Goal: Transaction & Acquisition: Purchase product/service

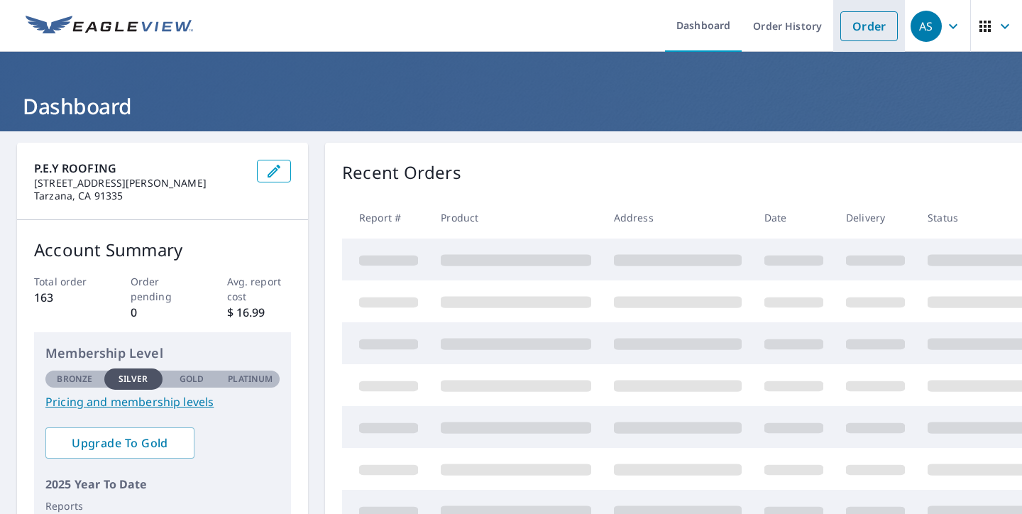
click at [873, 18] on link "Order" at bounding box center [870, 26] width 58 height 30
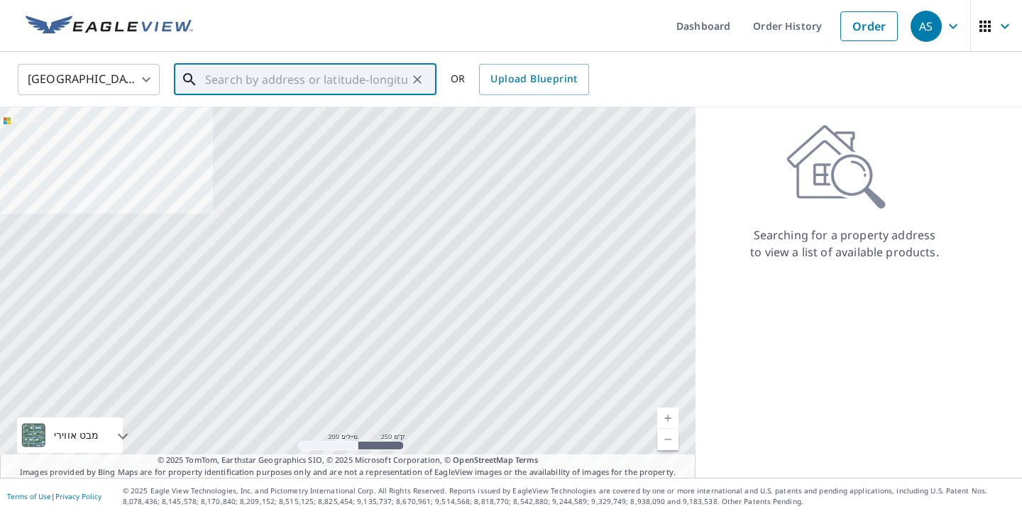
click at [281, 69] on input "text" at bounding box center [306, 80] width 202 height 40
paste input "[STREET_ADDRESS]"
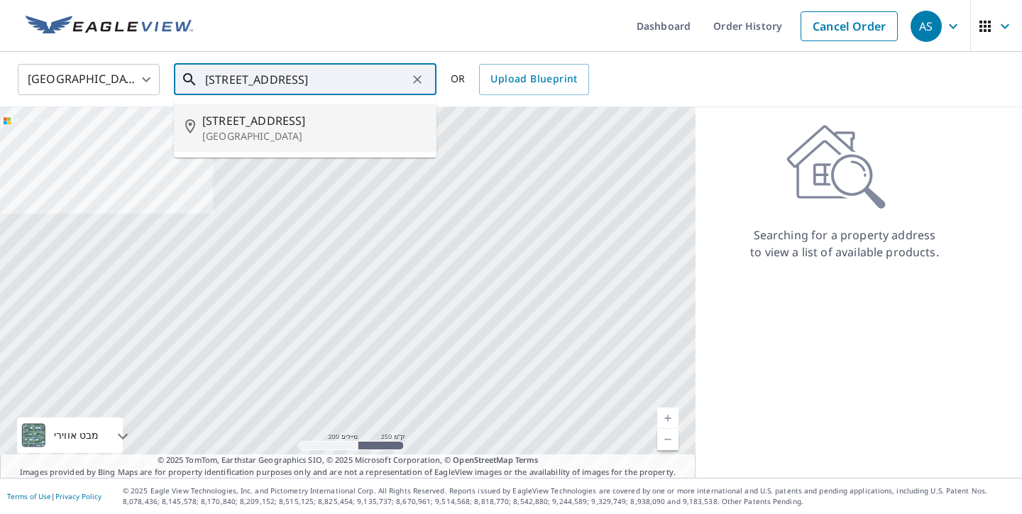
click at [353, 129] on p "[GEOGRAPHIC_DATA]" at bounding box center [313, 136] width 223 height 14
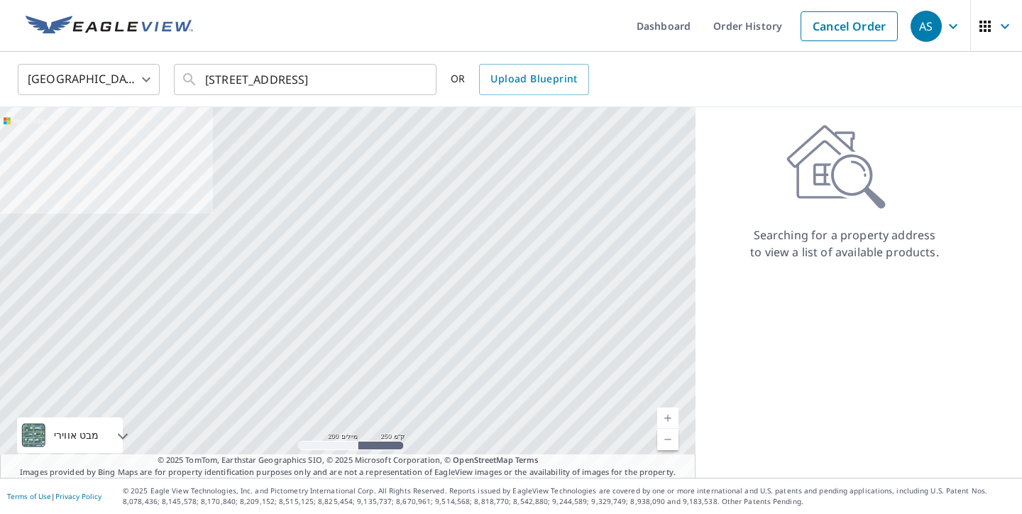
type input "[STREET_ADDRESS]"
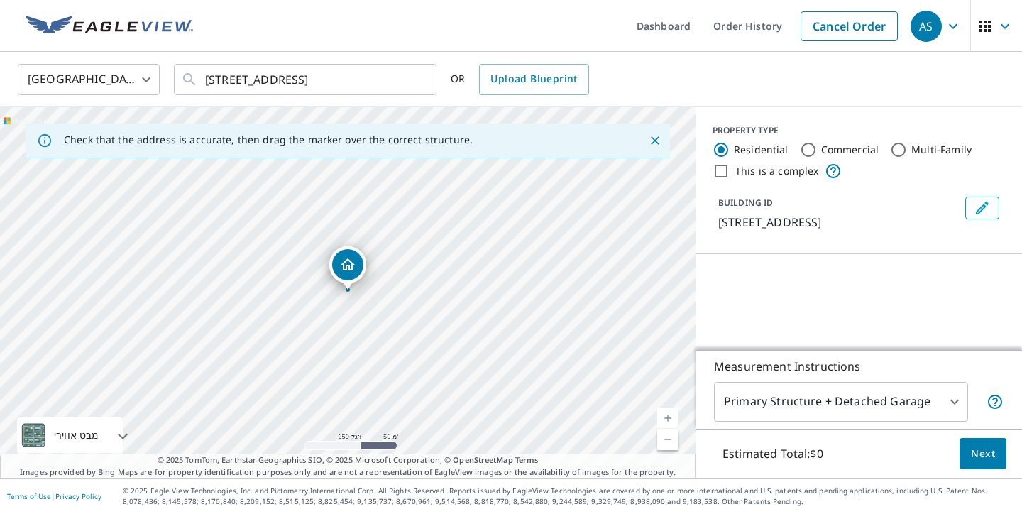
click at [942, 227] on p "[STREET_ADDRESS]" at bounding box center [838, 222] width 241 height 17
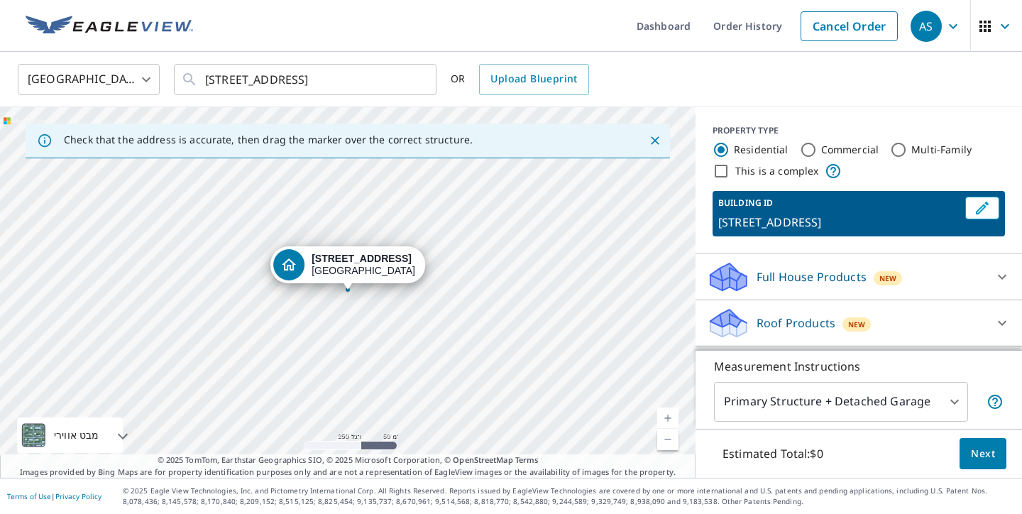
click at [967, 170] on div "This is a complex" at bounding box center [859, 171] width 293 height 17
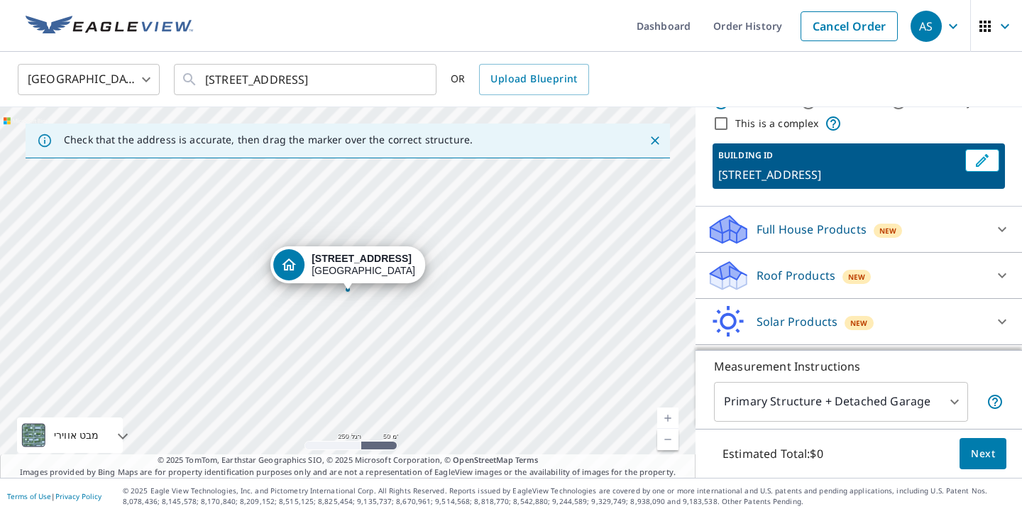
scroll to position [52, 0]
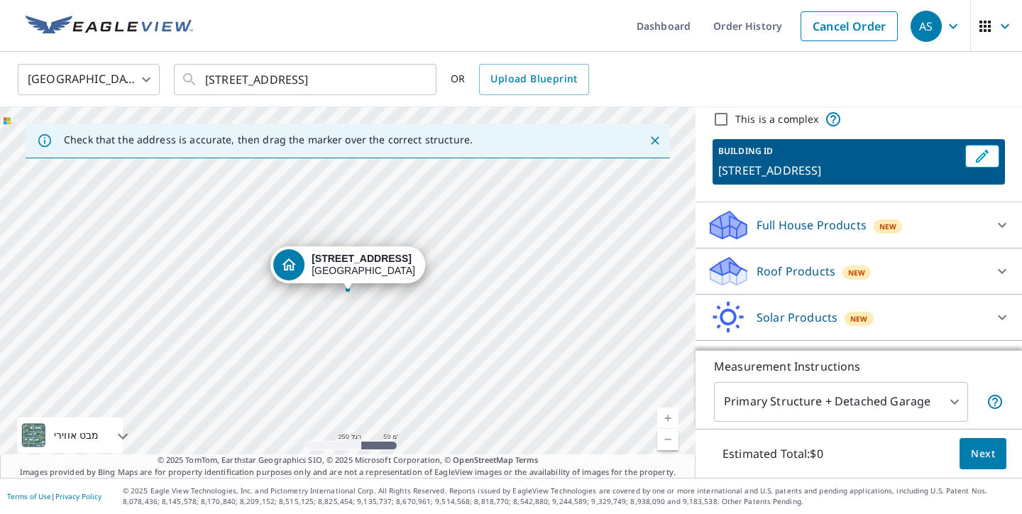
click at [836, 255] on div "Roof Products New" at bounding box center [846, 271] width 278 height 33
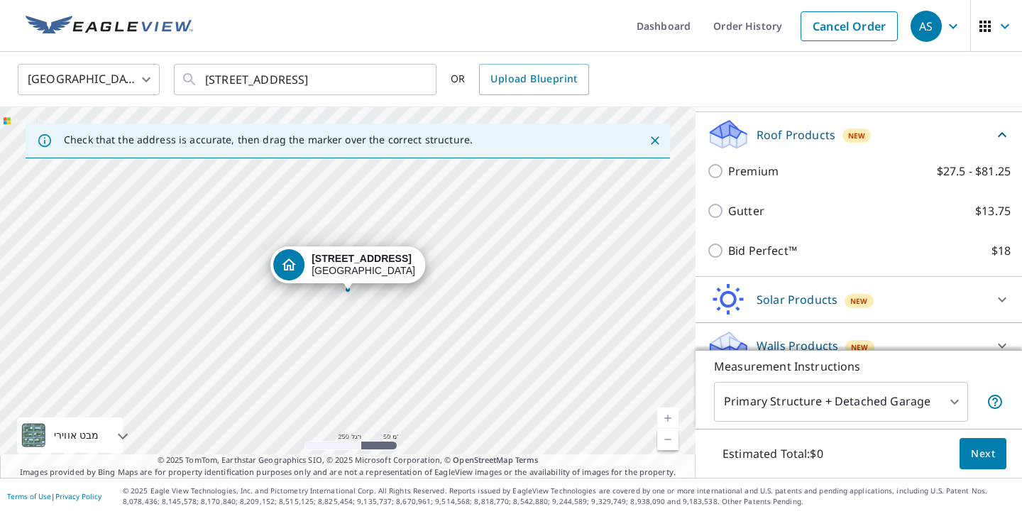
scroll to position [198, 0]
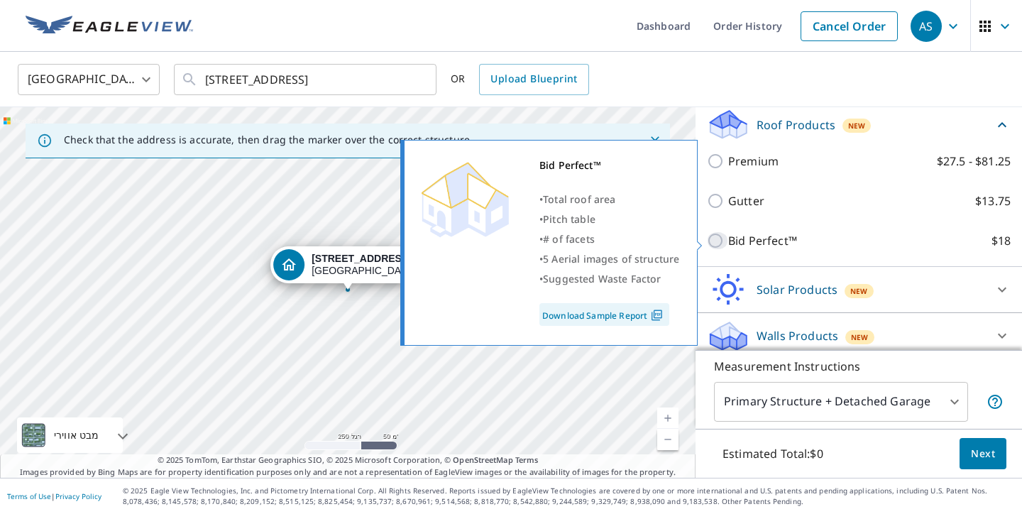
click at [713, 241] on input "Bid Perfect™ $18" at bounding box center [717, 240] width 21 height 17
checkbox input "true"
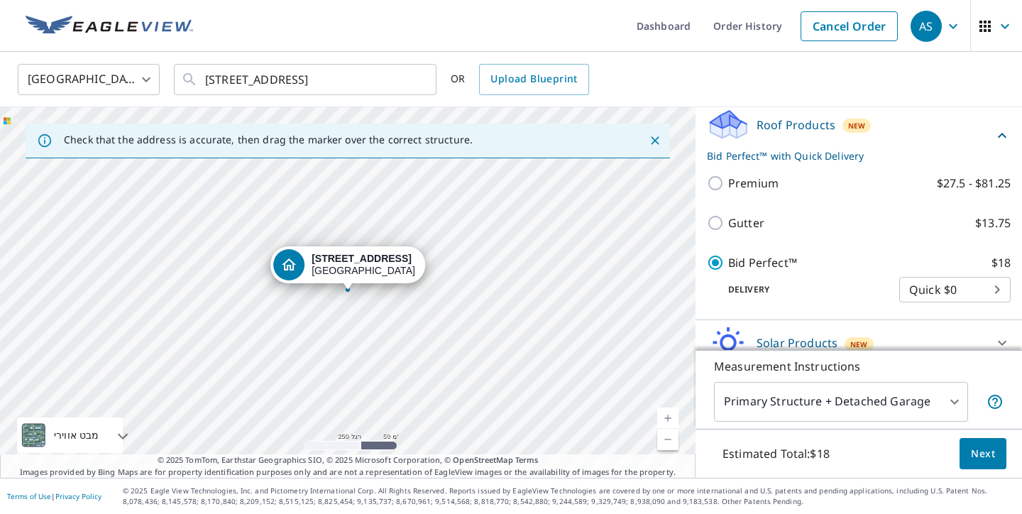
click at [673, 421] on link "רמה נוכחית 17, הגדלת התצוגה" at bounding box center [667, 418] width 21 height 21
click at [673, 421] on link "רמה נוכחית 17.633872101202105, הגדלת התצוגה" at bounding box center [667, 418] width 21 height 21
click at [673, 421] on link "רמה נוכחית 18.404097648843493, הגדלת התצוגה לא זמין" at bounding box center [667, 418] width 21 height 21
click at [673, 421] on link "רמה נוכחית 20, הגדלת התצוגה לא זמין" at bounding box center [667, 418] width 21 height 21
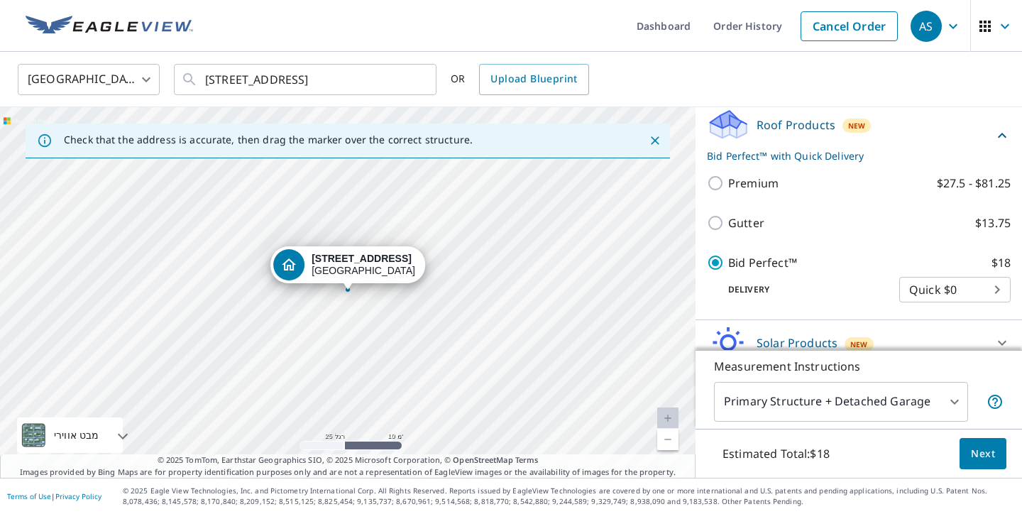
click at [673, 421] on link "רמה נוכחית 20, הגדלת התצוגה לא זמין" at bounding box center [667, 418] width 21 height 21
click at [985, 461] on span "Next" at bounding box center [983, 454] width 24 height 18
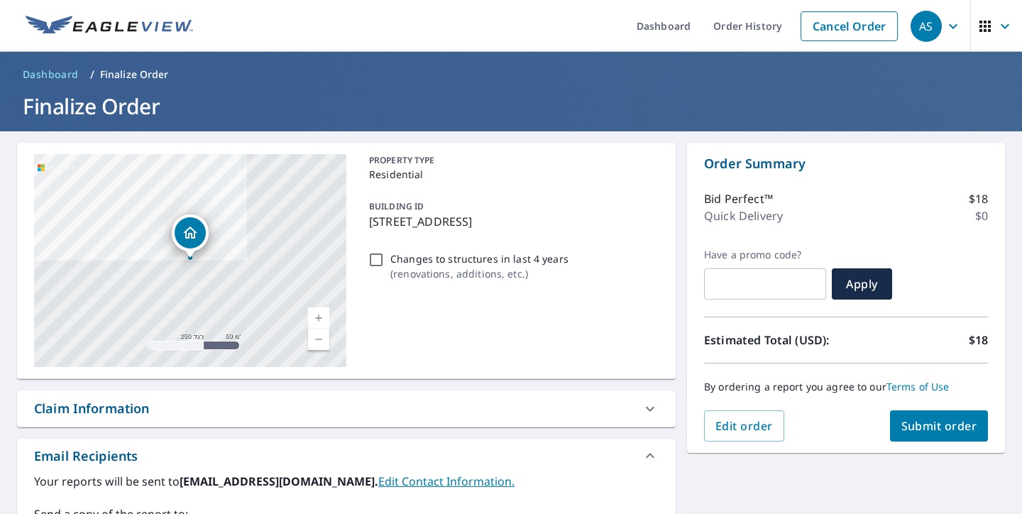
click at [382, 251] on input "Changes to structures in last 4 years ( renovations, additions, etc. )" at bounding box center [376, 259] width 17 height 17
checkbox input "true"
click at [926, 425] on span "Submit order" at bounding box center [940, 426] width 76 height 16
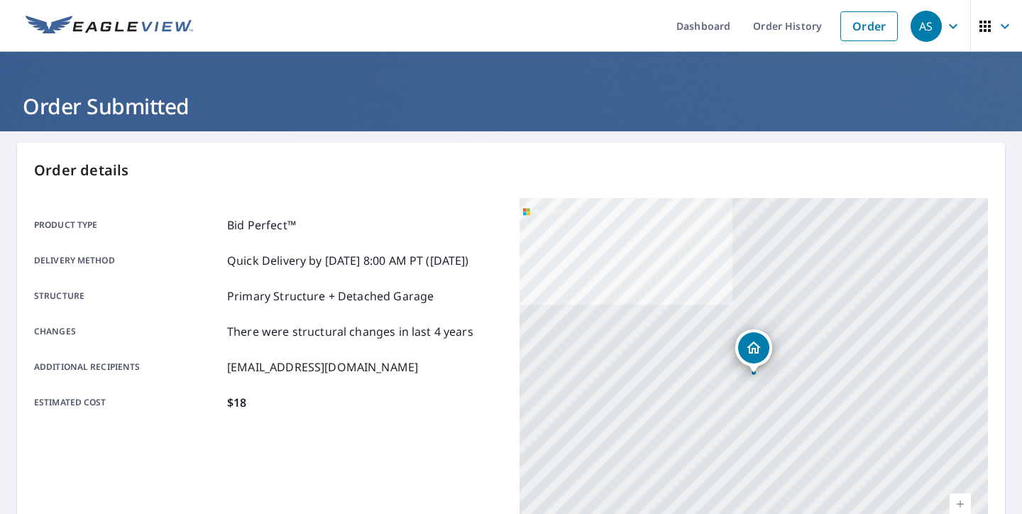
click at [437, 154] on div "Order details Product type Bid Perfect™ Delivery method Quick Delivery by [DATE…" at bounding box center [511, 465] width 988 height 645
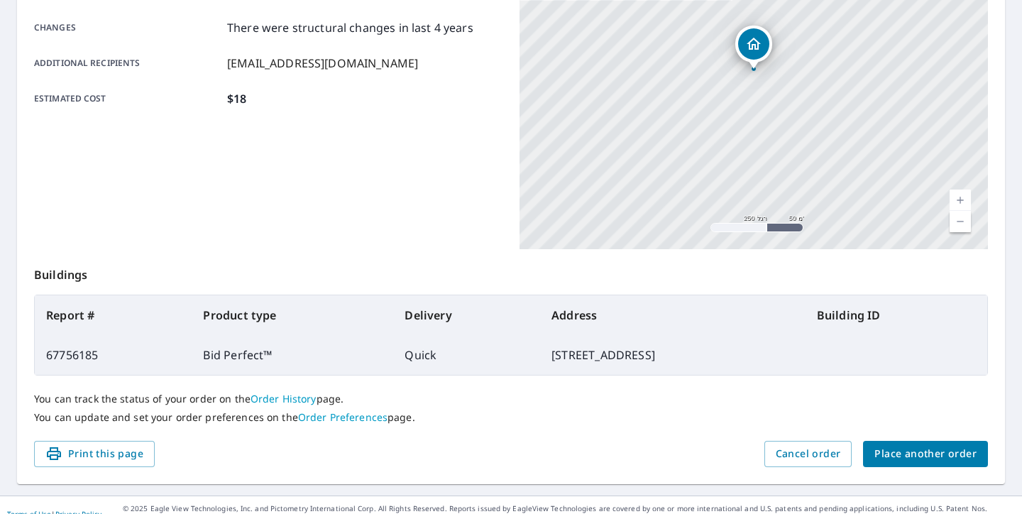
scroll to position [322, 0]
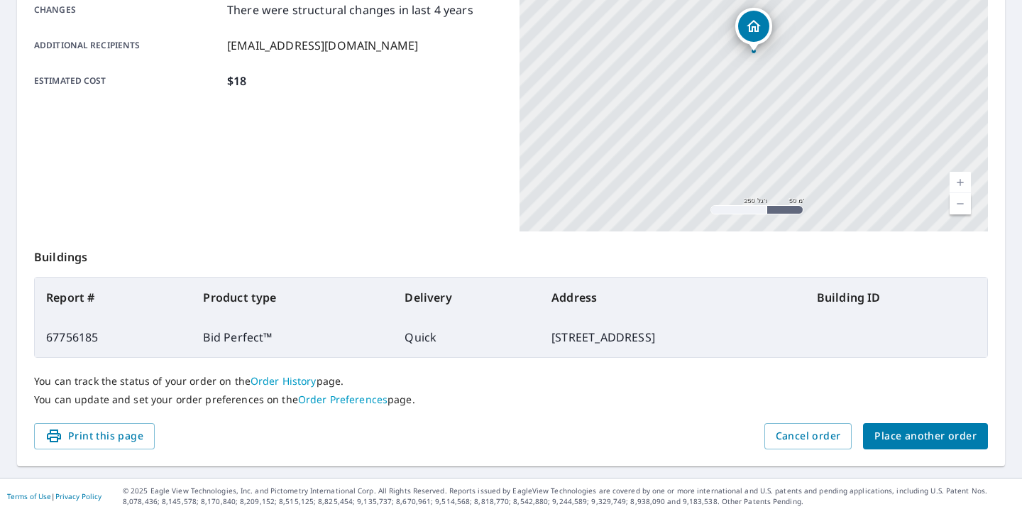
click at [909, 439] on span "Place another order" at bounding box center [926, 436] width 102 height 18
